Goal: Transaction & Acquisition: Purchase product/service

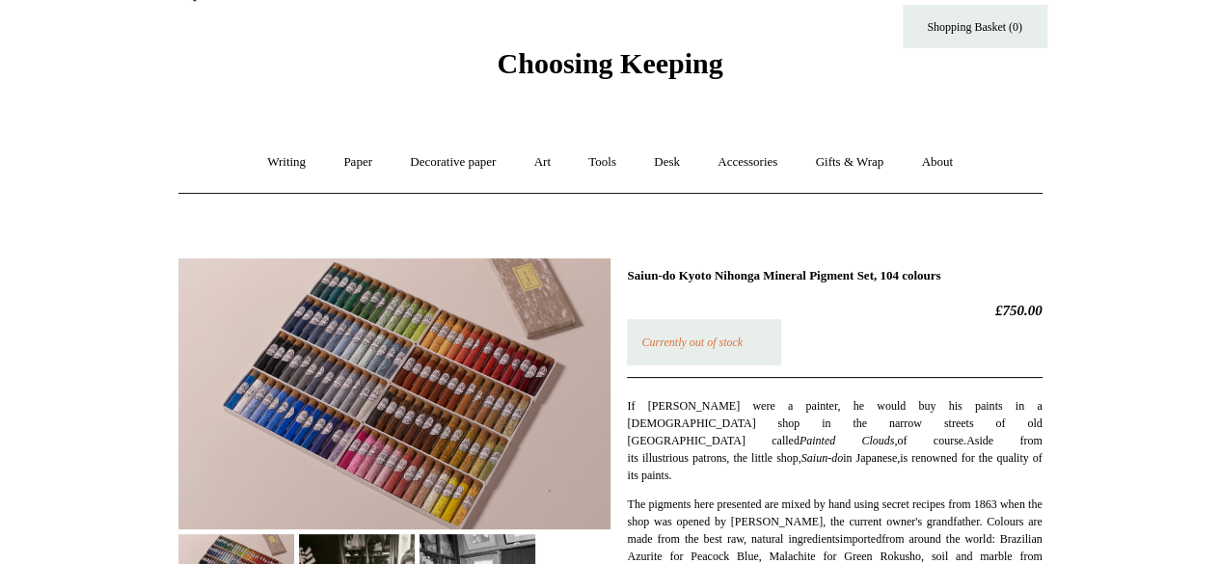
scroll to position [96, 0]
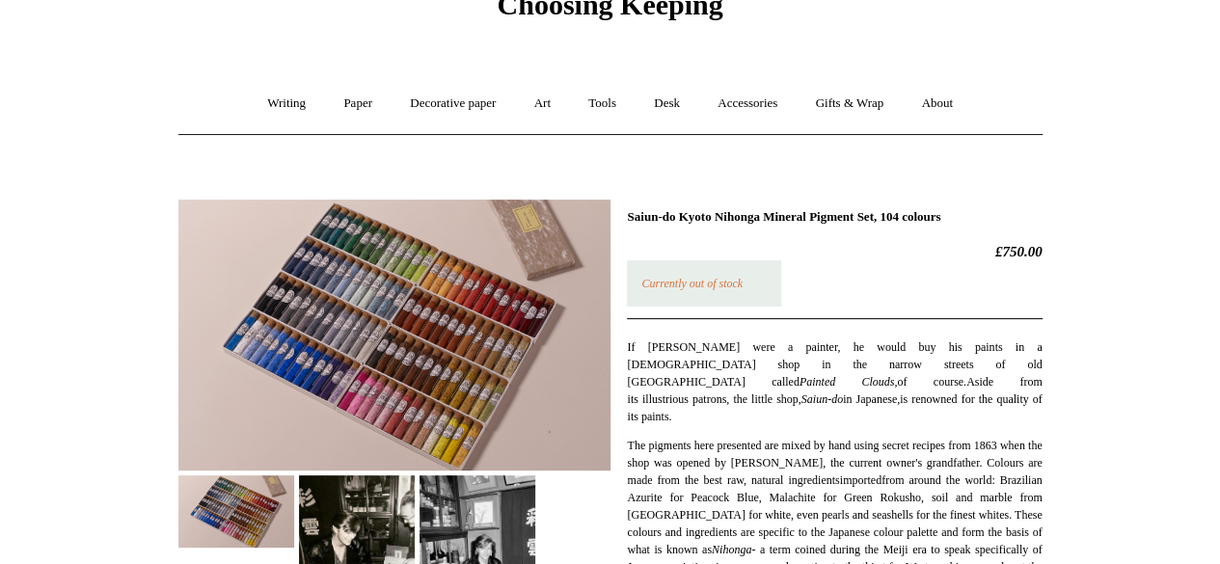
drag, startPoint x: 625, startPoint y: 211, endPoint x: 1006, endPoint y: 192, distance: 381.4
copy h1 "Saiun-do Kyoto Nihonga Mineral Pigment Set, 104 colours"
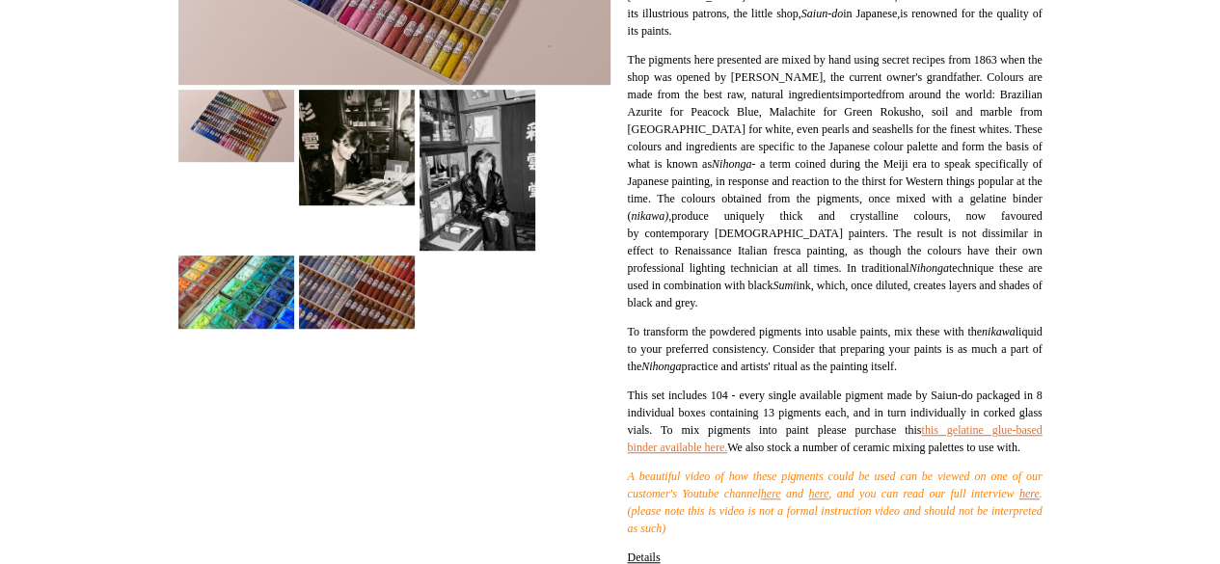
scroll to position [0, 0]
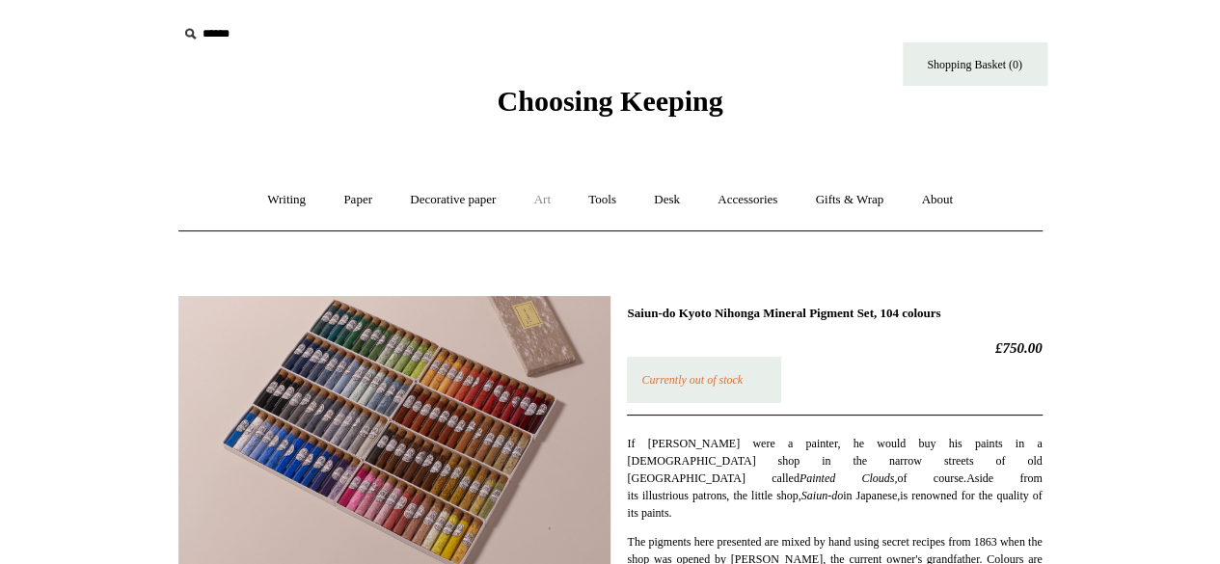
click at [548, 197] on link "Art +" at bounding box center [542, 200] width 51 height 51
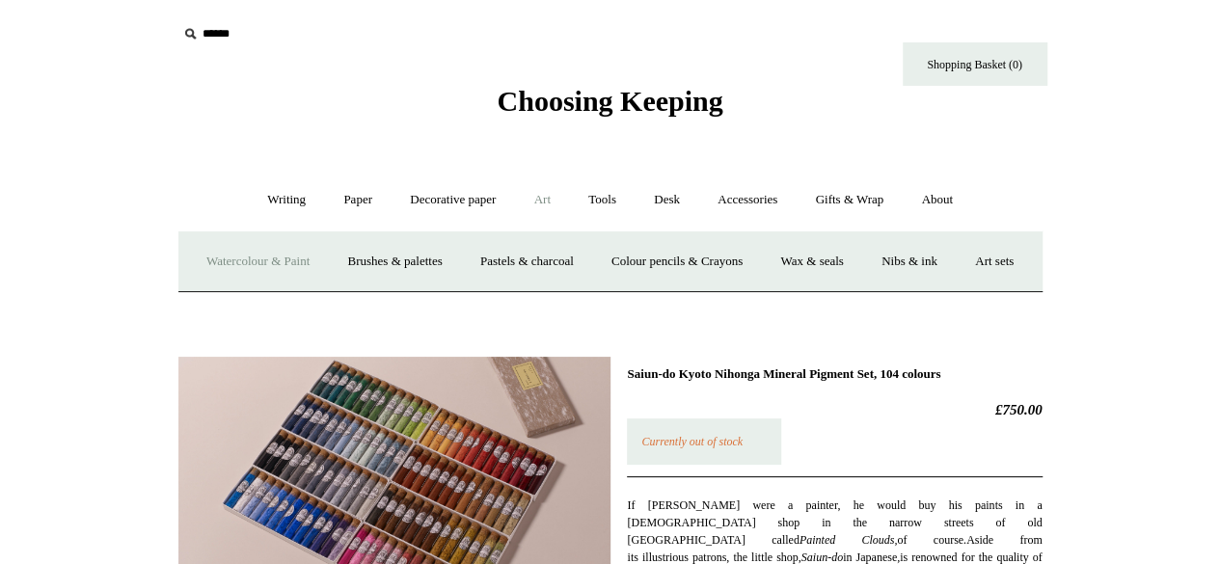
click at [273, 263] on link "Watercolour & Paint" at bounding box center [258, 261] width 138 height 51
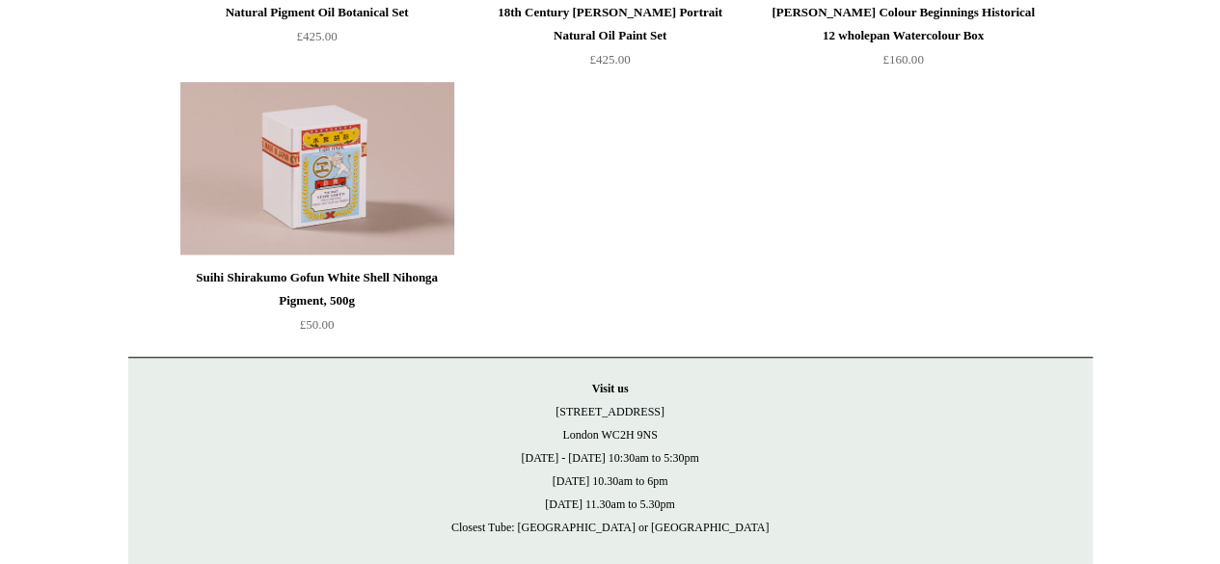
scroll to position [4505, 0]
